Goal: Task Accomplishment & Management: Use online tool/utility

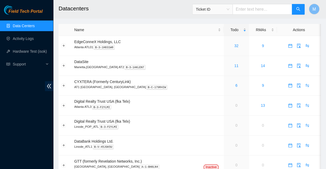
click at [25, 12] on span "Field Tech Portal" at bounding box center [26, 11] width 34 height 5
click at [235, 83] on link "6" at bounding box center [236, 85] width 2 height 4
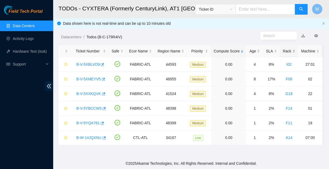
click at [283, 50] on div "Rack" at bounding box center [289, 51] width 13 height 6
click at [89, 62] on link "B-W-14JQXNU" at bounding box center [88, 64] width 25 height 4
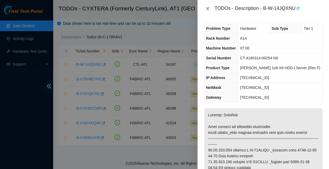
click at [208, 9] on icon "close" at bounding box center [208, 8] width 4 height 4
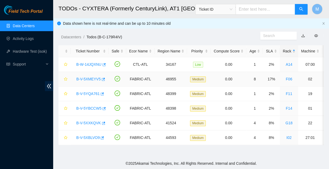
click at [88, 77] on link "B-V-5XMEYV5" at bounding box center [88, 79] width 24 height 4
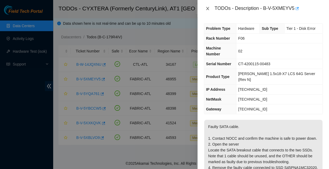
click at [208, 9] on icon "close" at bounding box center [207, 8] width 3 height 3
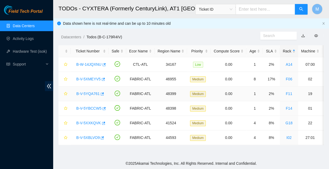
click at [86, 92] on link "B-V-5YQA761" at bounding box center [87, 94] width 23 height 4
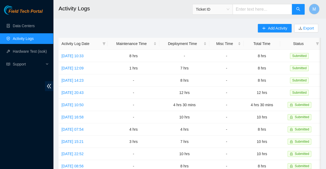
click at [22, 12] on span "Field Tech Portal" at bounding box center [26, 11] width 34 height 5
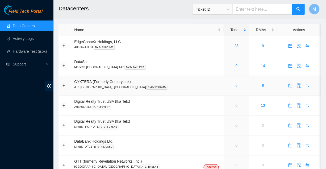
click at [235, 83] on link "6" at bounding box center [236, 85] width 2 height 4
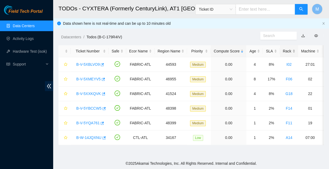
click at [283, 48] on div "Rack" at bounding box center [289, 51] width 13 height 6
click at [87, 106] on link "B-V-5YBCCW5" at bounding box center [88, 108] width 25 height 4
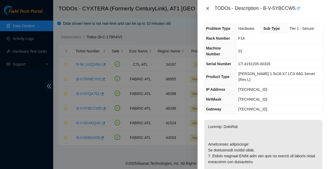
click at [209, 8] on icon "close" at bounding box center [208, 8] width 4 height 4
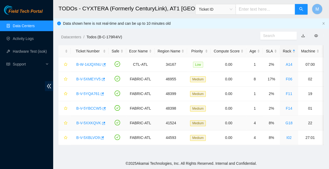
click at [86, 121] on link "B-V-5XXKQVK" at bounding box center [88, 123] width 25 height 4
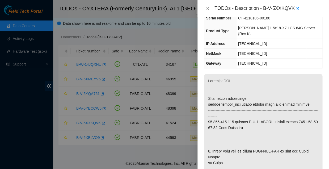
scroll to position [34, 0]
